Goal: Task Accomplishment & Management: Manage account settings

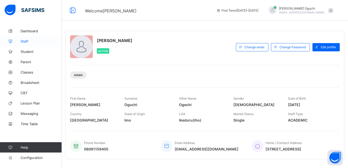
click at [26, 41] on span "Staff" at bounding box center [41, 41] width 41 height 4
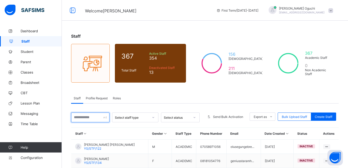
click at [109, 118] on div at bounding box center [90, 117] width 38 height 10
type input "*"
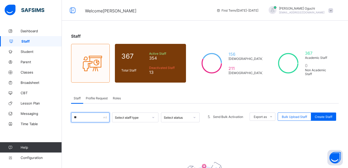
type input "*"
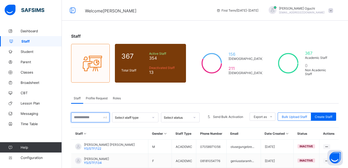
type input "*"
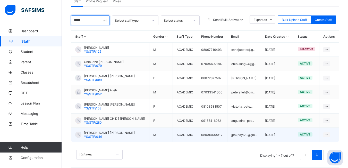
scroll to position [102, 0]
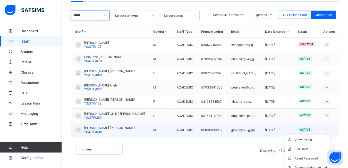
type input "*****"
click at [327, 135] on ul "View Profile Edit Staff Reset Password Resend Activation Link Change Email Dele…" at bounding box center [307, 163] width 46 height 56
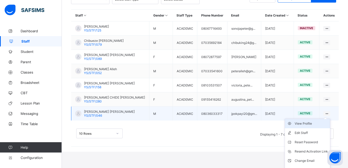
scroll to position [125, 0]
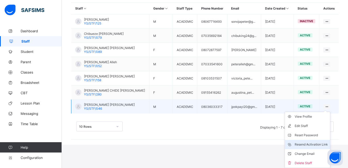
click at [317, 144] on div "Resend Activation Link" at bounding box center [310, 144] width 33 height 5
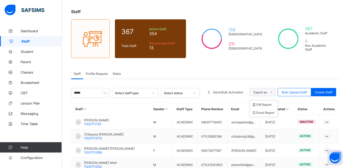
scroll to position [0, 0]
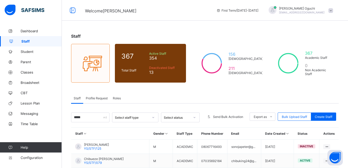
click at [94, 98] on span "Profile Request" at bounding box center [97, 98] width 22 height 4
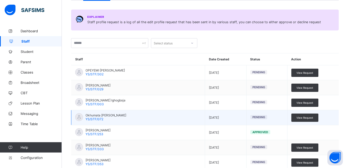
scroll to position [103, 0]
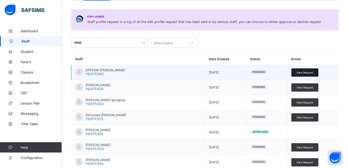
click at [310, 72] on span "View Request" at bounding box center [304, 72] width 17 height 3
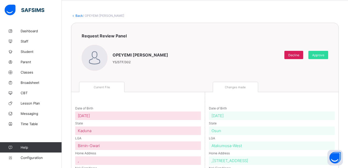
scroll to position [13, 0]
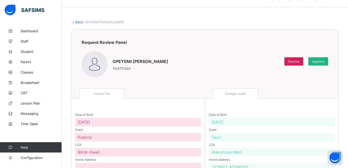
click at [320, 60] on span "Approve" at bounding box center [318, 61] width 12 height 4
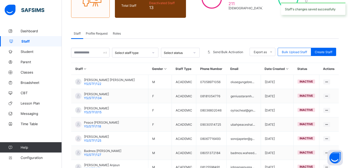
click at [101, 32] on span "Profile Request" at bounding box center [97, 33] width 22 height 4
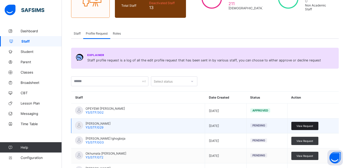
click at [309, 126] on span "View Request" at bounding box center [304, 125] width 17 height 3
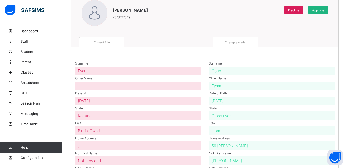
click at [324, 10] on span "Approve" at bounding box center [318, 10] width 12 height 4
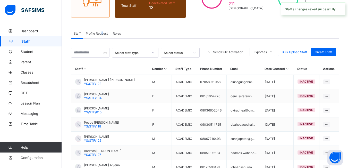
click at [103, 34] on span "Profile Request" at bounding box center [97, 33] width 22 height 4
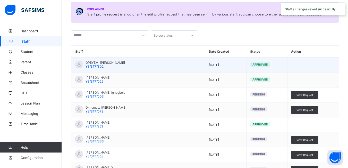
scroll to position [116, 0]
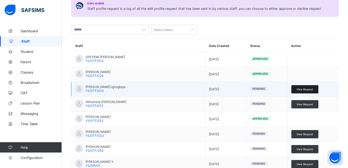
click at [308, 90] on span "View Request" at bounding box center [304, 89] width 17 height 3
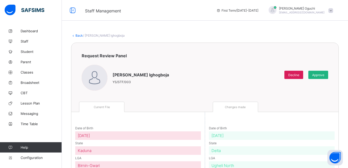
click at [324, 74] on span "Approve" at bounding box center [318, 75] width 12 height 4
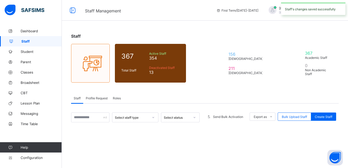
scroll to position [65, 0]
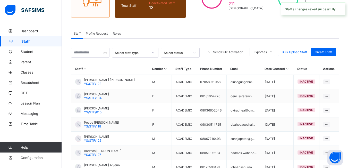
click at [104, 33] on span "Profile Request" at bounding box center [97, 33] width 22 height 4
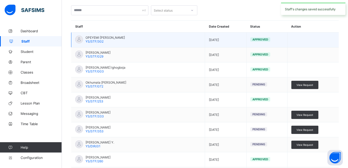
scroll to position [168, 0]
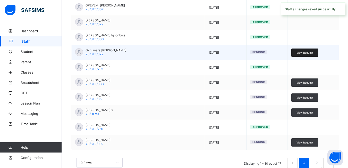
click at [308, 52] on span "View Request" at bounding box center [304, 52] width 17 height 3
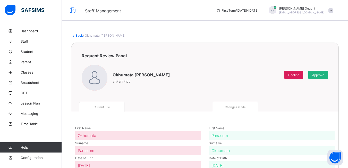
click at [324, 73] on span "Approve" at bounding box center [318, 75] width 12 height 4
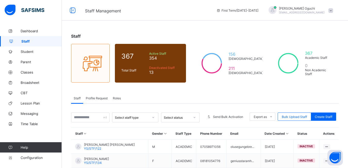
click at [95, 99] on span "Profile Request" at bounding box center [97, 98] width 22 height 4
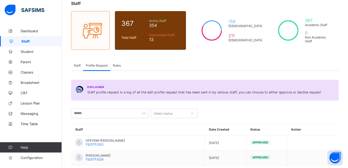
scroll to position [154, 0]
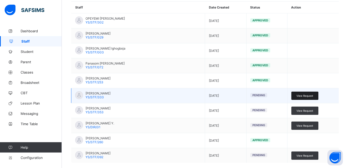
click at [299, 94] on span "View Request" at bounding box center [304, 95] width 17 height 3
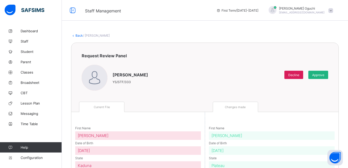
click at [324, 75] on span "Approve" at bounding box center [318, 75] width 12 height 4
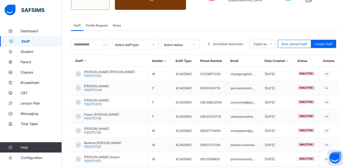
scroll to position [26, 0]
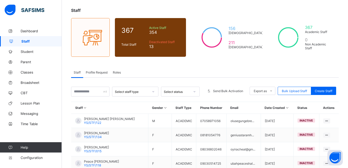
click at [95, 72] on span "Profile Request" at bounding box center [97, 72] width 22 height 4
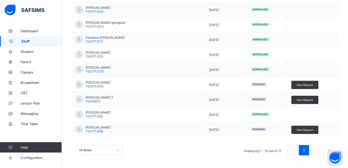
scroll to position [180, 0]
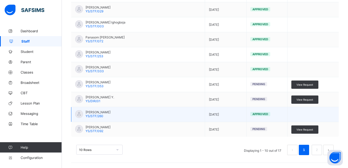
click at [264, 113] on span "Approved" at bounding box center [260, 114] width 16 height 4
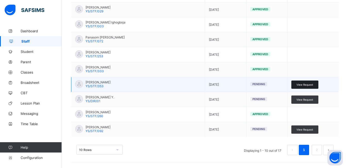
click at [309, 84] on span "View Request" at bounding box center [304, 84] width 17 height 3
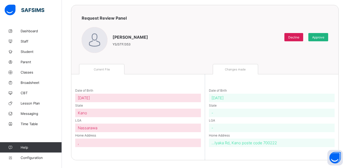
click at [323, 37] on span "Approve" at bounding box center [318, 37] width 12 height 4
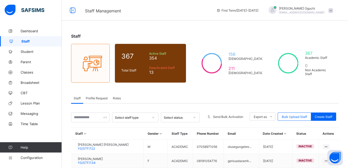
click at [99, 97] on span "Profile Request" at bounding box center [97, 98] width 22 height 4
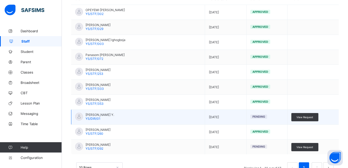
scroll to position [180, 0]
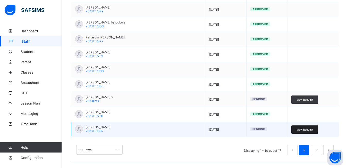
click at [306, 128] on span "View Request" at bounding box center [304, 129] width 17 height 3
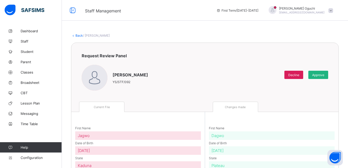
click at [323, 75] on span "Approve" at bounding box center [318, 75] width 12 height 4
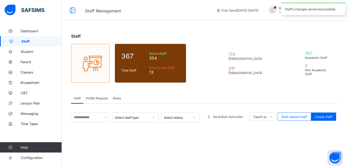
scroll to position [65, 0]
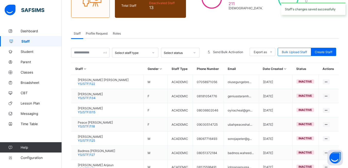
click at [105, 32] on span "Profile Request" at bounding box center [97, 33] width 22 height 4
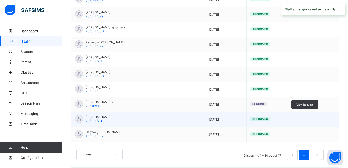
scroll to position [180, 0]
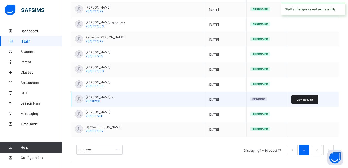
click at [308, 98] on span "View Request" at bounding box center [304, 99] width 17 height 3
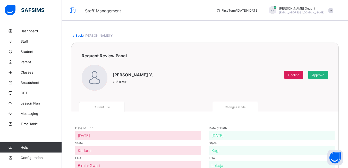
click at [324, 74] on span "Approve" at bounding box center [318, 75] width 12 height 4
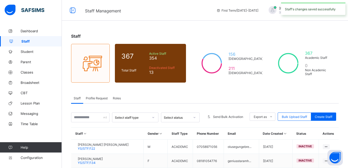
drag, startPoint x: 100, startPoint y: 99, endPoint x: 96, endPoint y: 100, distance: 4.2
click at [99, 99] on span "Profile Request" at bounding box center [97, 98] width 22 height 4
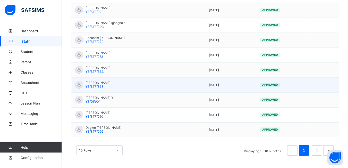
scroll to position [180, 0]
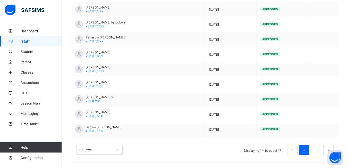
click at [306, 149] on link "1" at bounding box center [303, 149] width 5 height 7
click at [319, 152] on link "2" at bounding box center [316, 149] width 5 height 7
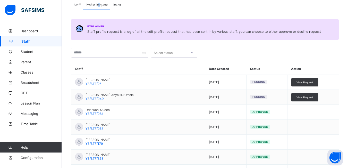
scroll to position [136, 0]
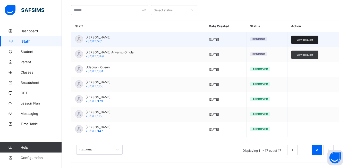
click at [307, 38] on span "View Request" at bounding box center [304, 39] width 17 height 3
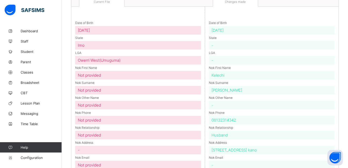
scroll to position [50, 0]
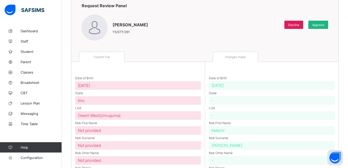
click at [321, 26] on span "Approve" at bounding box center [318, 25] width 12 height 4
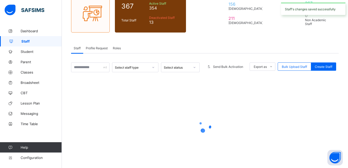
scroll to position [65, 0]
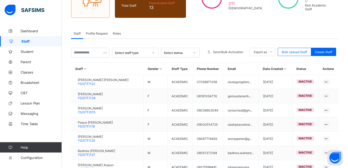
click at [104, 32] on span "Profile Request" at bounding box center [97, 33] width 22 height 4
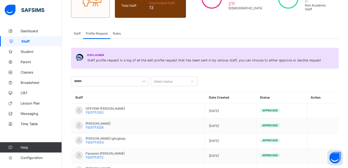
click at [80, 34] on span "Staff" at bounding box center [77, 33] width 7 height 4
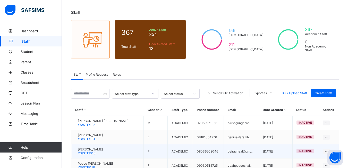
scroll to position [0, 0]
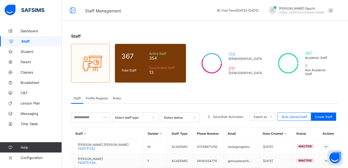
click at [98, 99] on span "Profile Request" at bounding box center [97, 98] width 22 height 4
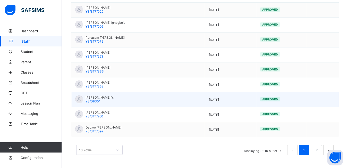
scroll to position [180, 0]
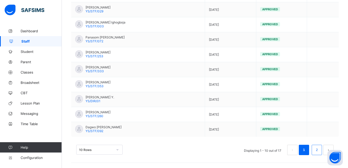
click at [319, 150] on link "2" at bounding box center [316, 149] width 5 height 7
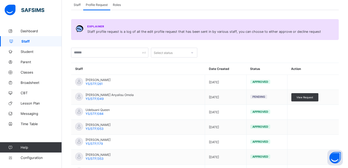
scroll to position [136, 0]
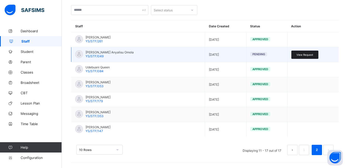
click at [308, 56] on span "View Request" at bounding box center [304, 54] width 17 height 3
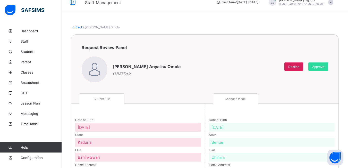
scroll to position [7, 0]
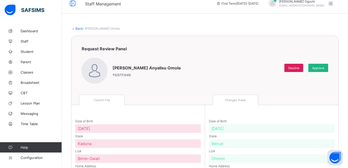
click at [324, 68] on span "Approve" at bounding box center [318, 68] width 12 height 4
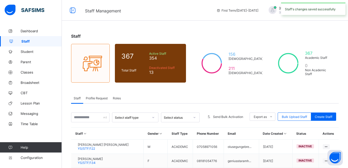
click at [99, 97] on span "Profile Request" at bounding box center [97, 98] width 22 height 4
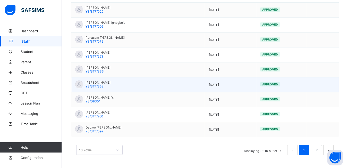
scroll to position [180, 0]
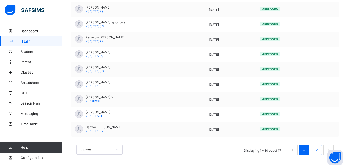
click at [319, 152] on link "2" at bounding box center [316, 149] width 5 height 7
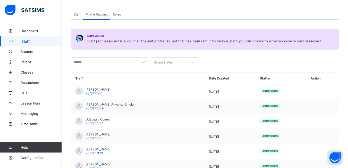
scroll to position [84, 0]
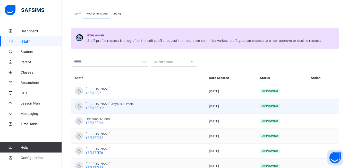
click at [219, 106] on span "[DATE]" at bounding box center [230, 106] width 43 height 4
